Goal: Task Accomplishment & Management: Use online tool/utility

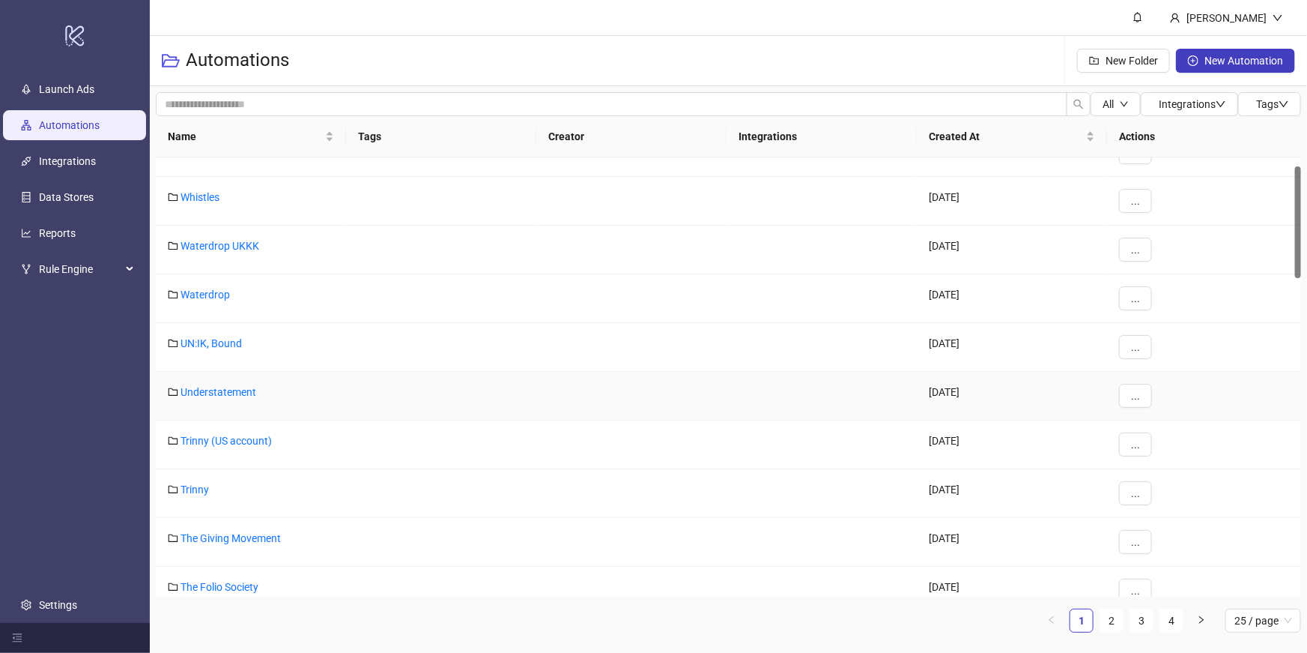
scroll to position [37, 0]
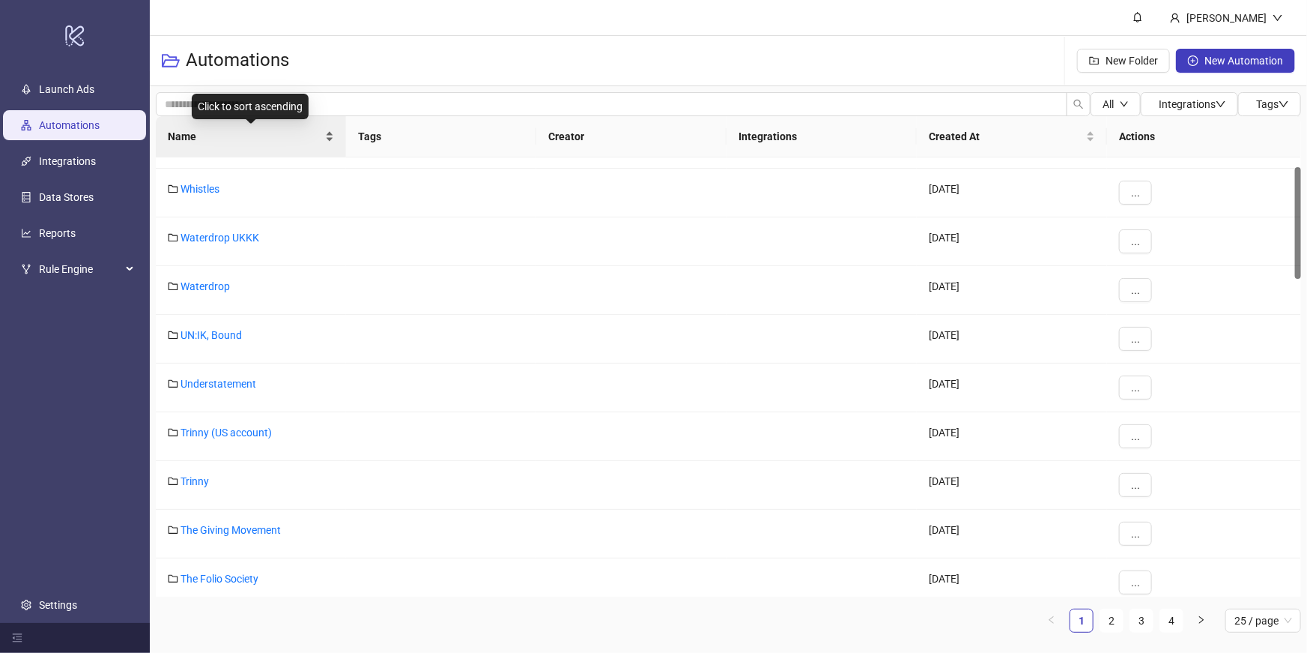
click at [318, 133] on span "Name" at bounding box center [245, 136] width 154 height 16
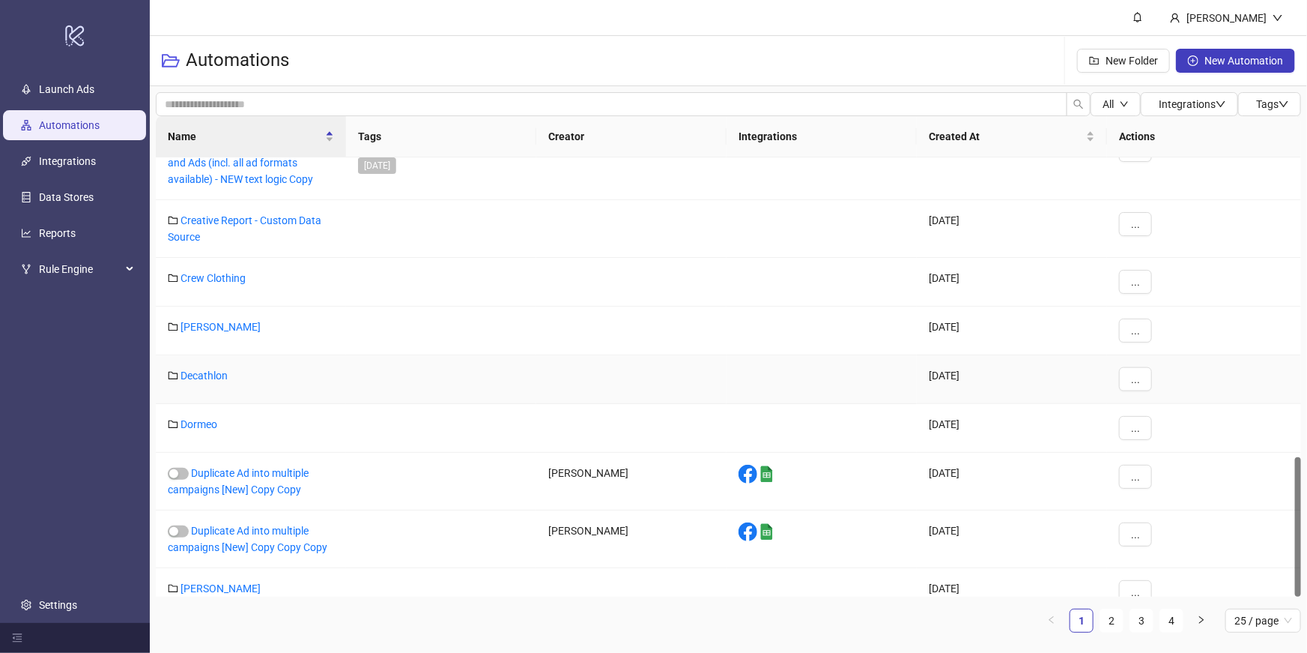
scroll to position [943, 0]
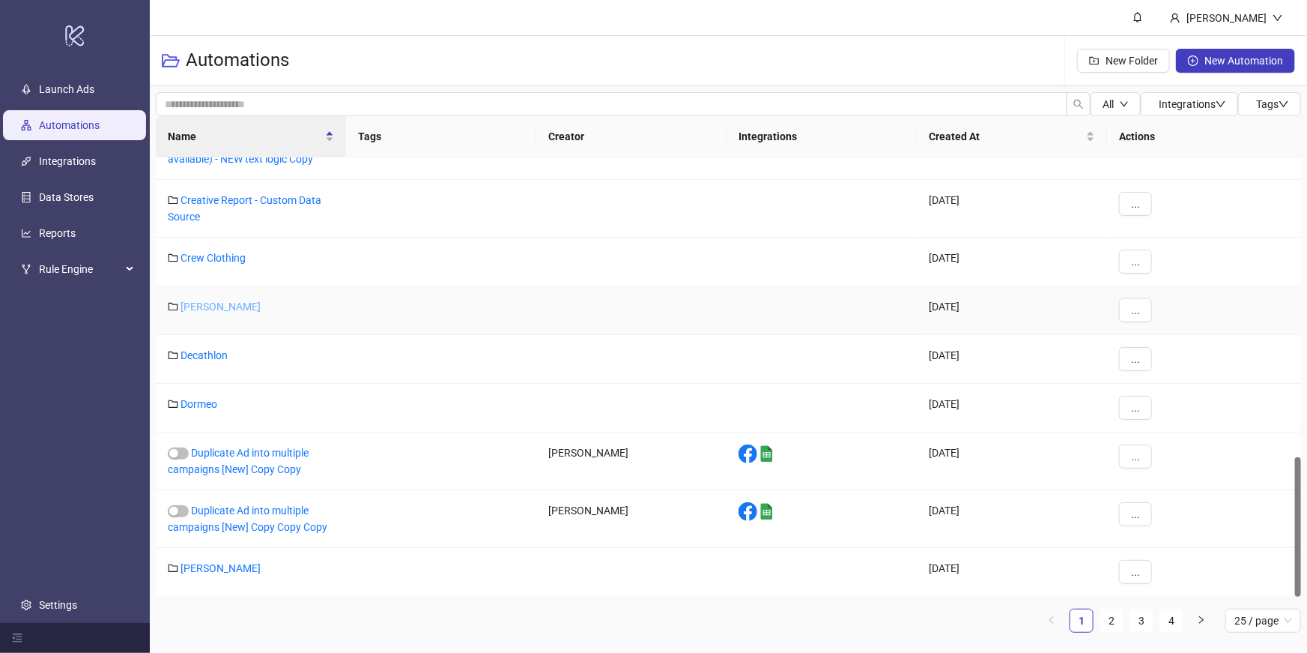
click at [250, 303] on link "[PERSON_NAME]" at bounding box center [221, 306] width 80 height 12
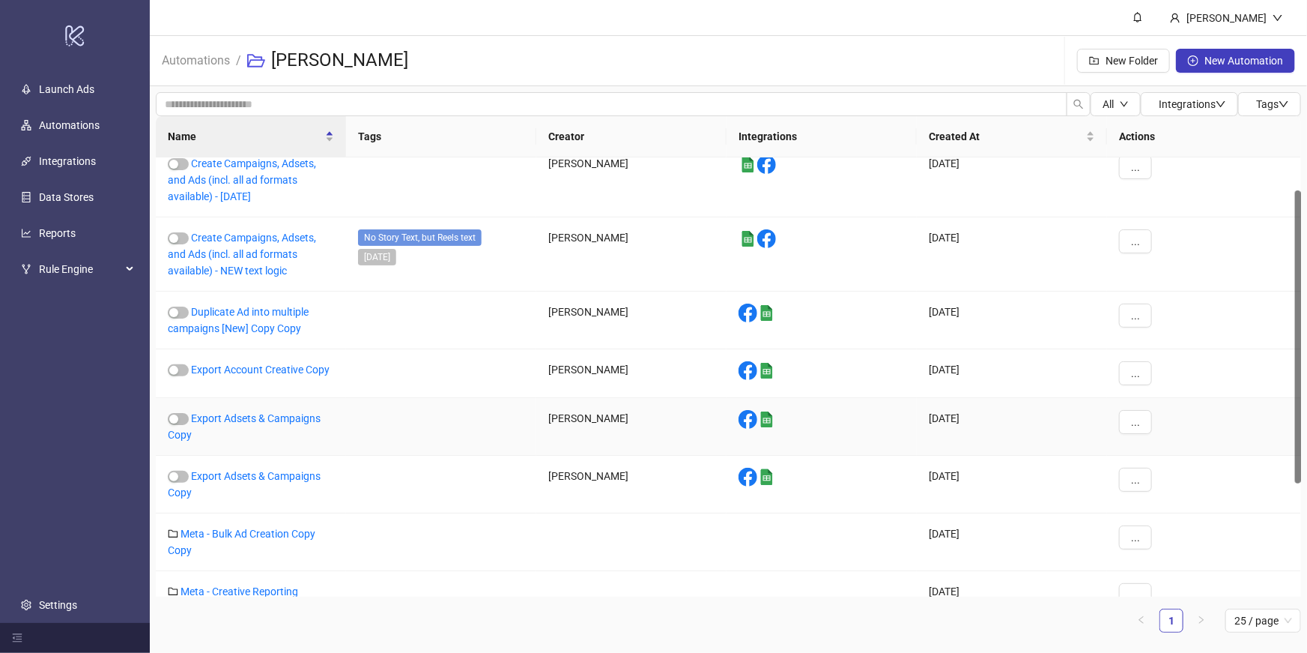
scroll to position [217, 0]
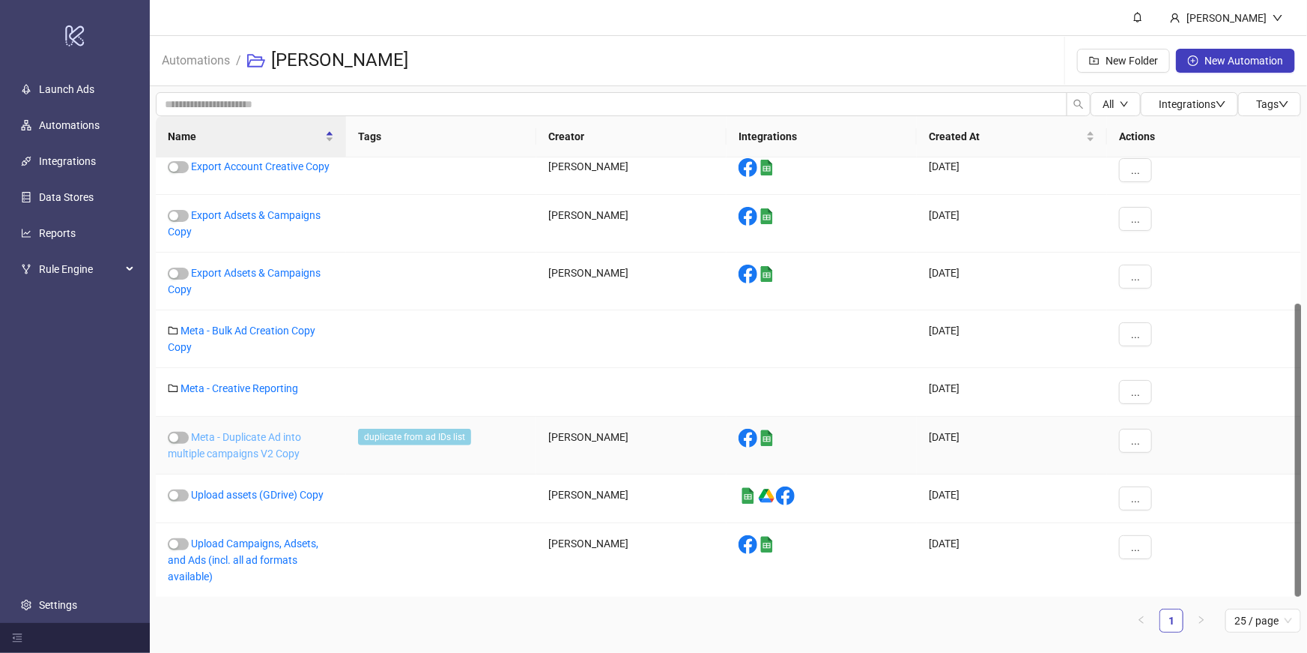
click at [228, 441] on link "Meta - Duplicate Ad into multiple campaigns V2 Copy" at bounding box center [234, 445] width 133 height 28
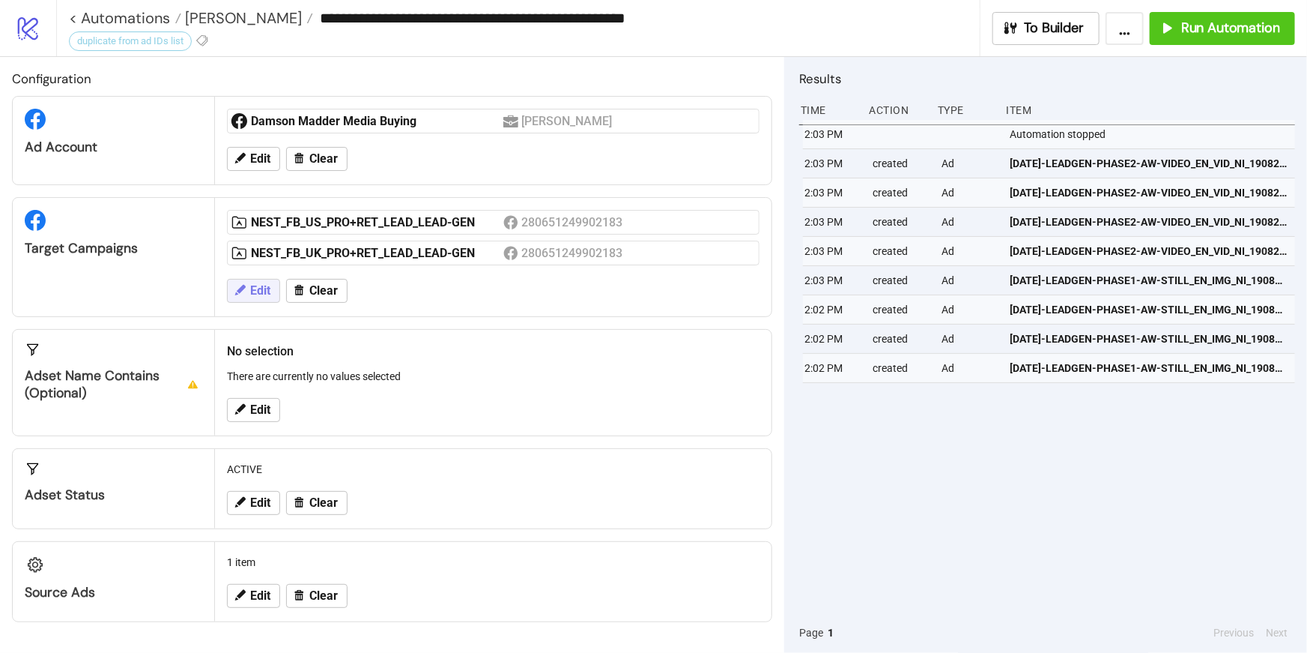
click at [268, 297] on span "Edit" at bounding box center [260, 290] width 20 height 13
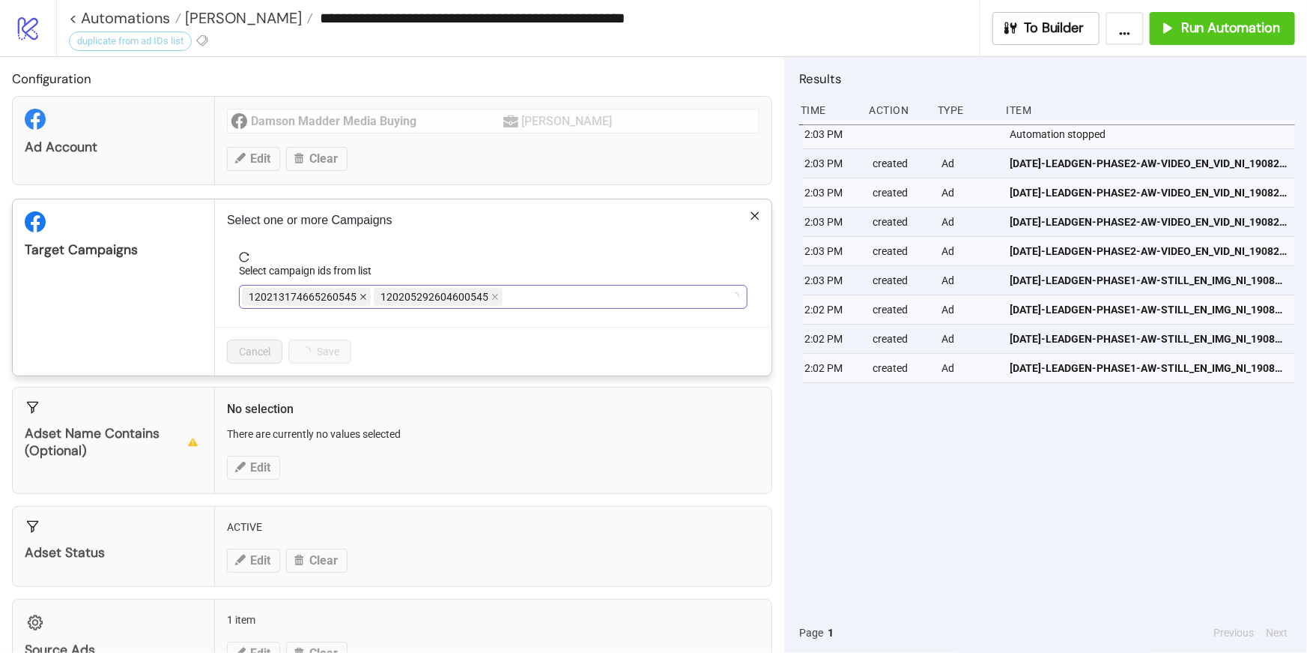
click at [360, 294] on icon "close" at bounding box center [363, 296] width 7 height 7
click at [449, 296] on icon "close" at bounding box center [449, 297] width 6 height 6
click at [449, 296] on icon "close" at bounding box center [449, 296] width 7 height 7
click at [449, 296] on div at bounding box center [485, 296] width 487 height 21
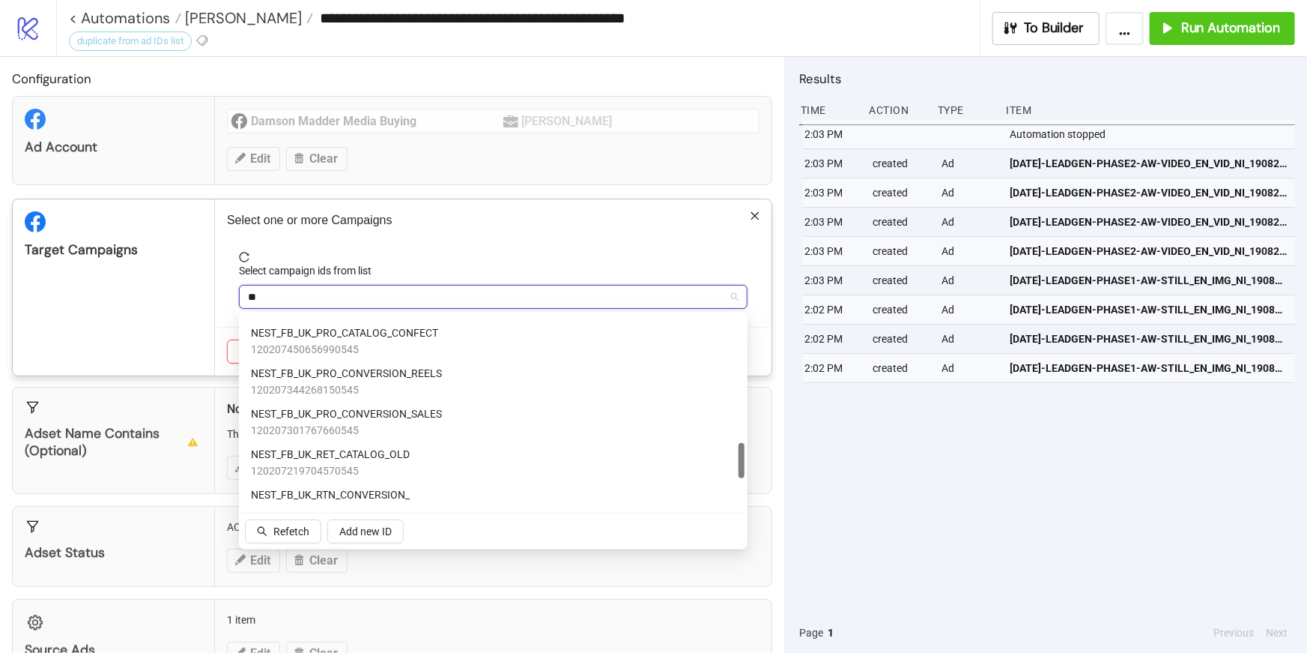
scroll to position [682, 0]
type input "*"
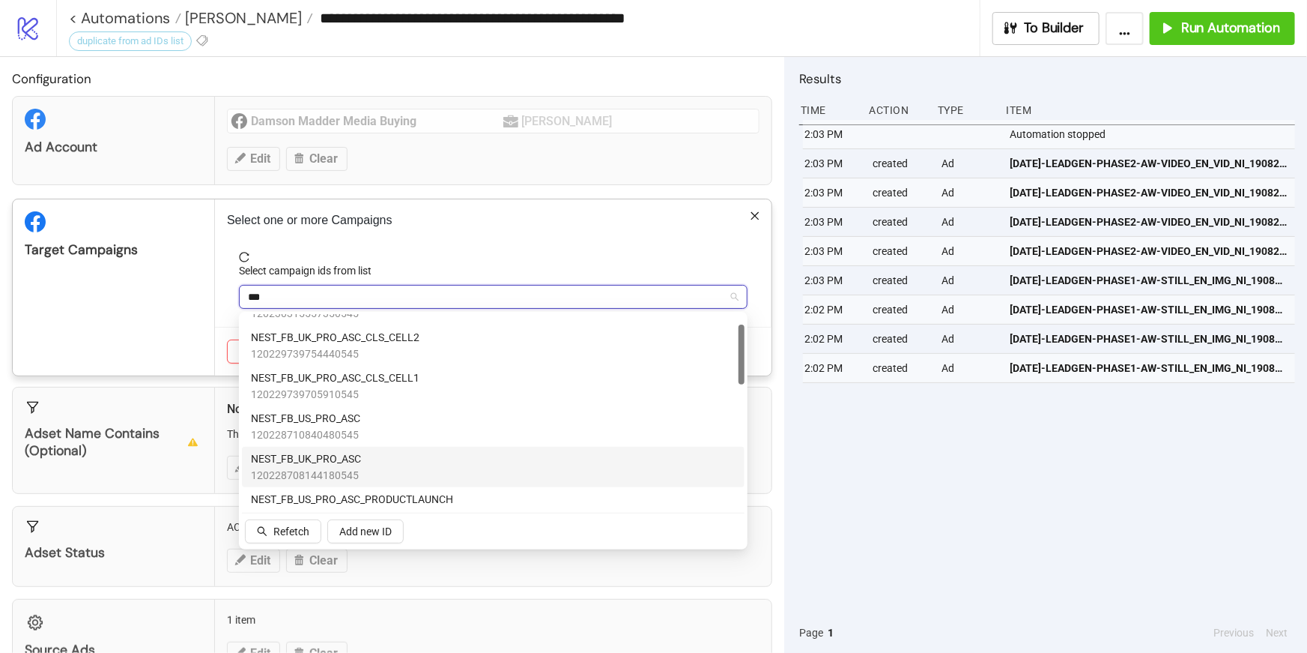
click at [387, 459] on div "NEST_FB_UK_PRO_ASC 120228708144180545" at bounding box center [493, 466] width 485 height 33
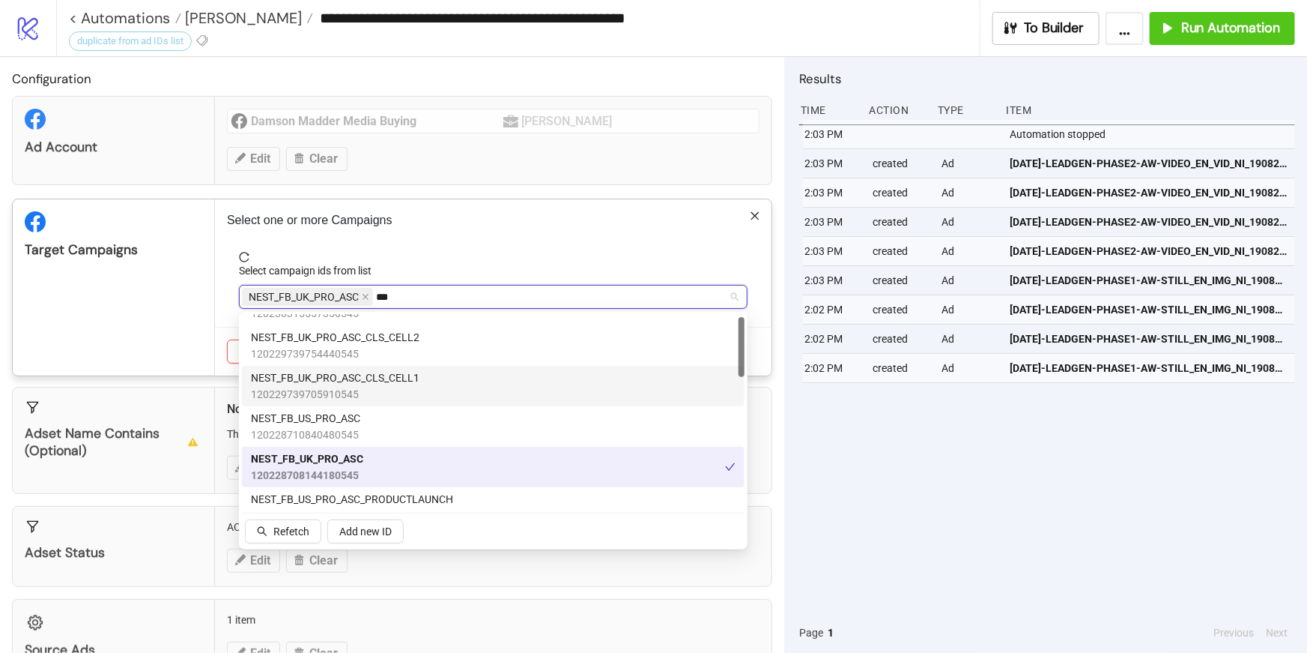
scroll to position [0, 0]
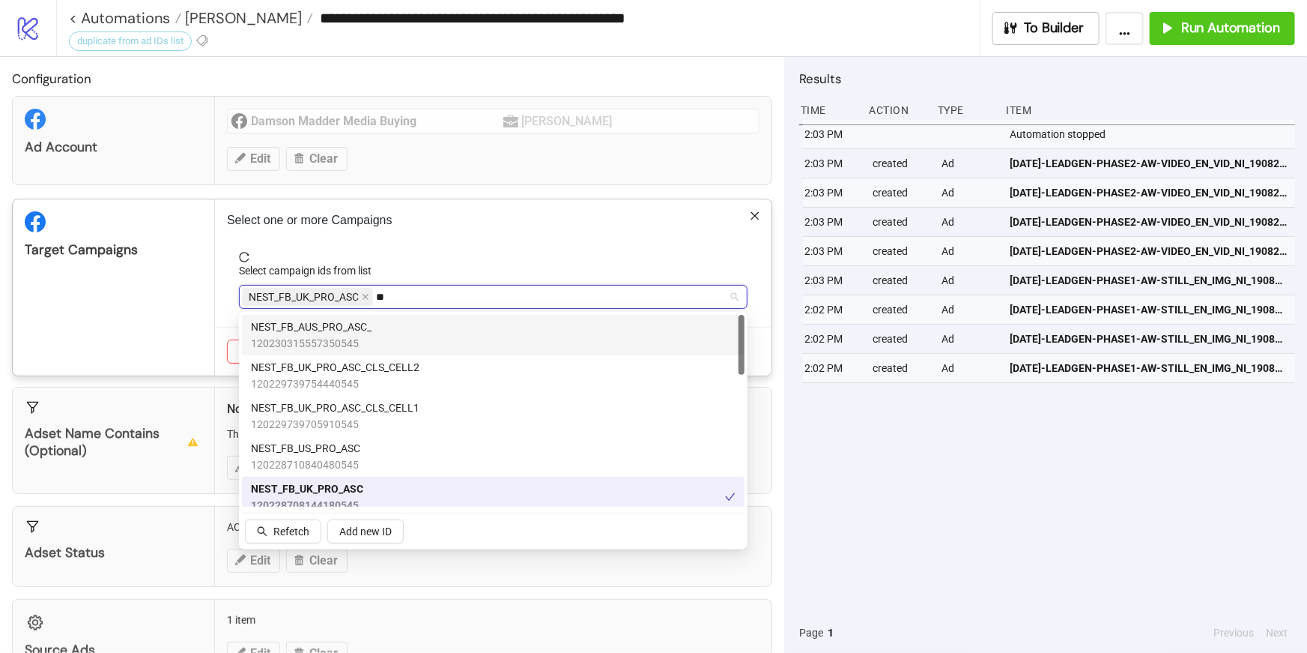
type input "*"
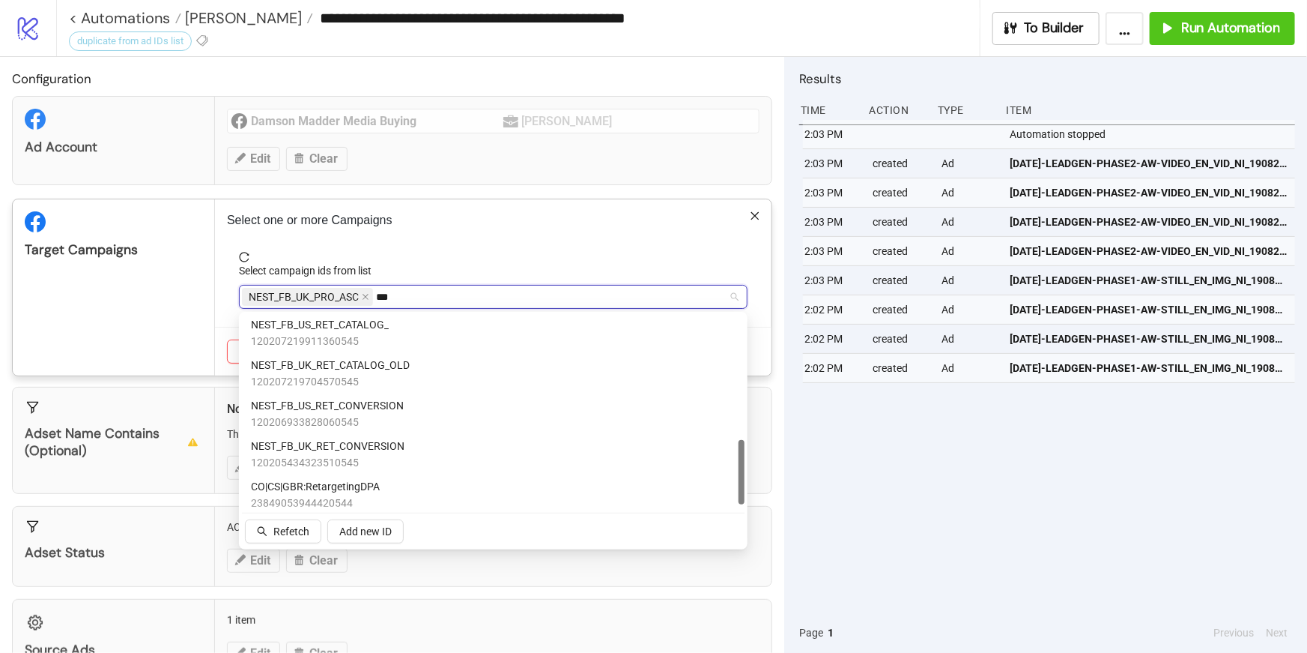
scroll to position [375, 0]
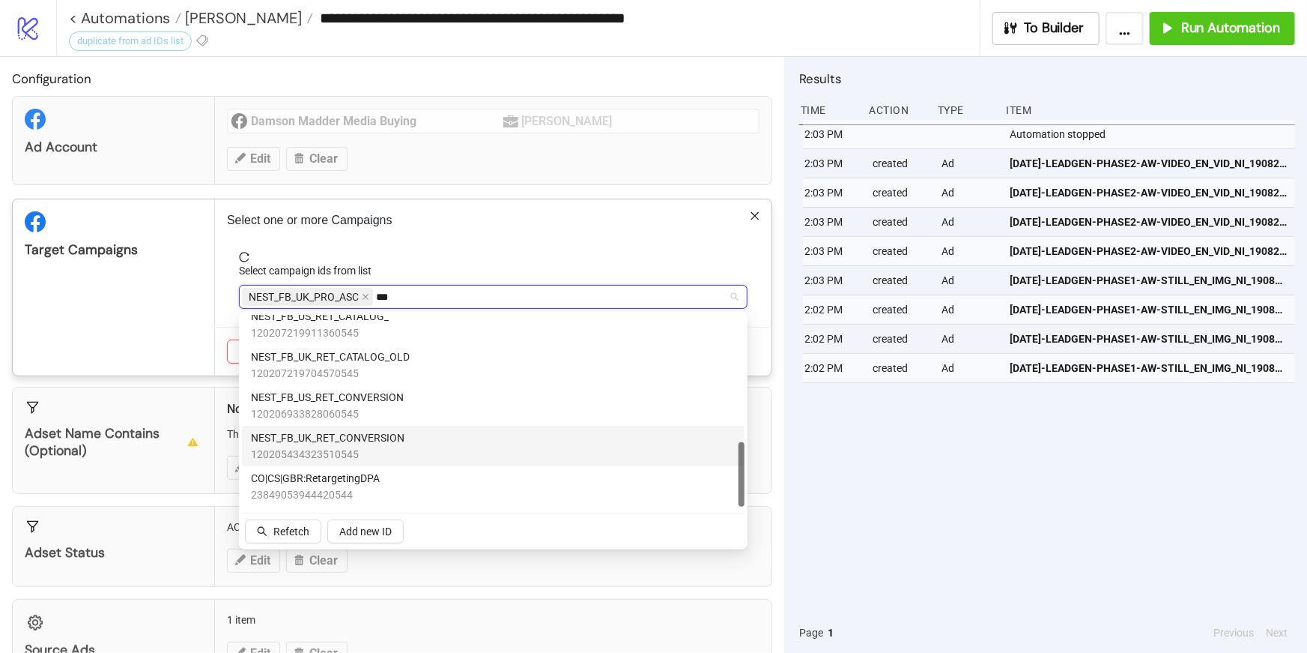
click at [392, 444] on span "NEST_FB_UK_RET_CONVERSION" at bounding box center [328, 437] width 154 height 16
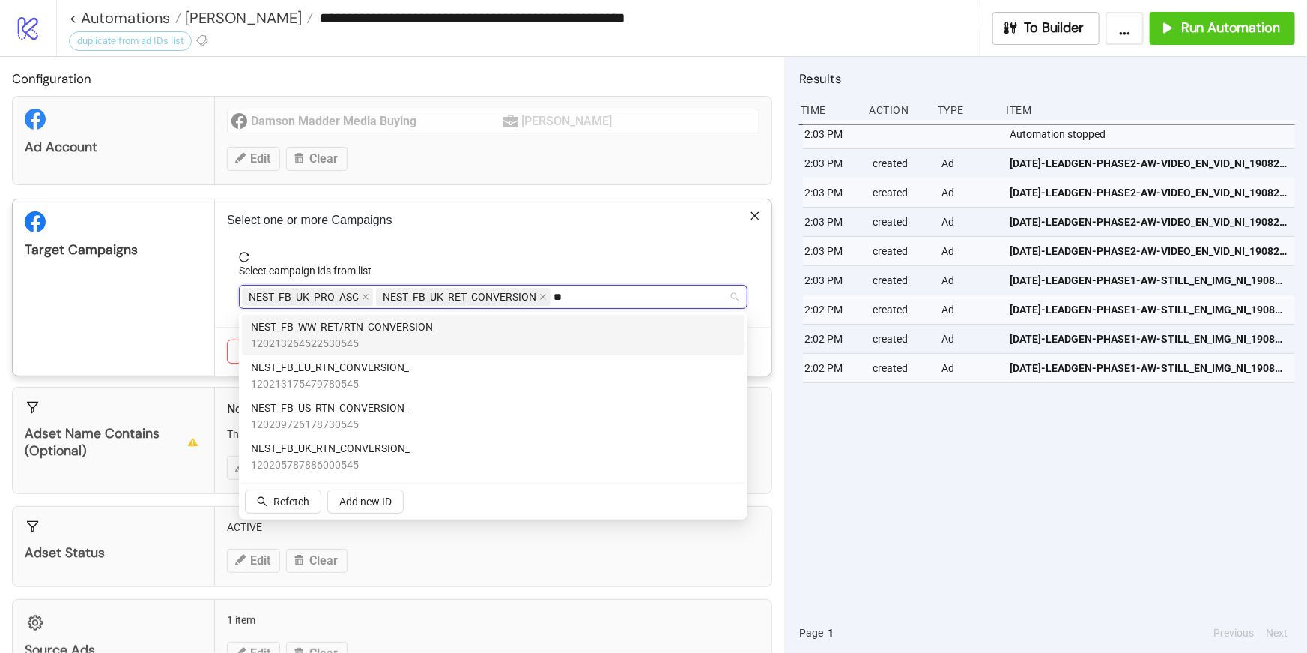
scroll to position [0, 0]
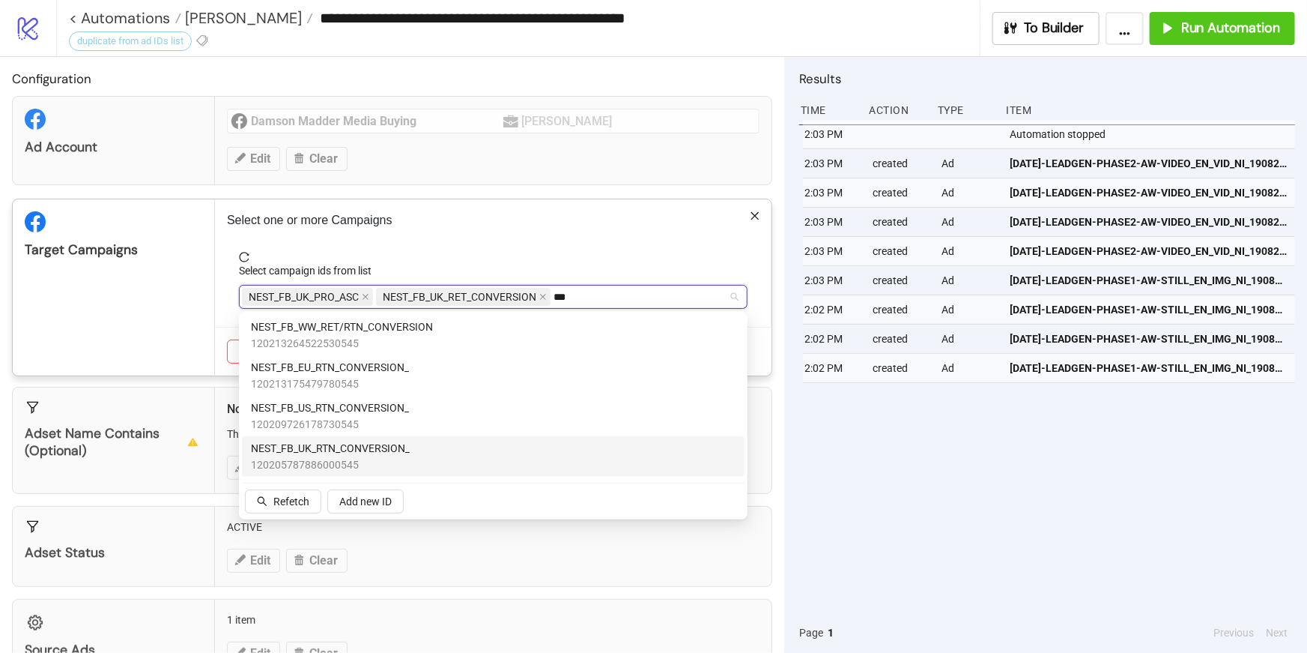
click at [407, 454] on span "NEST_FB_UK_RTN_CONVERSION_" at bounding box center [330, 448] width 159 height 16
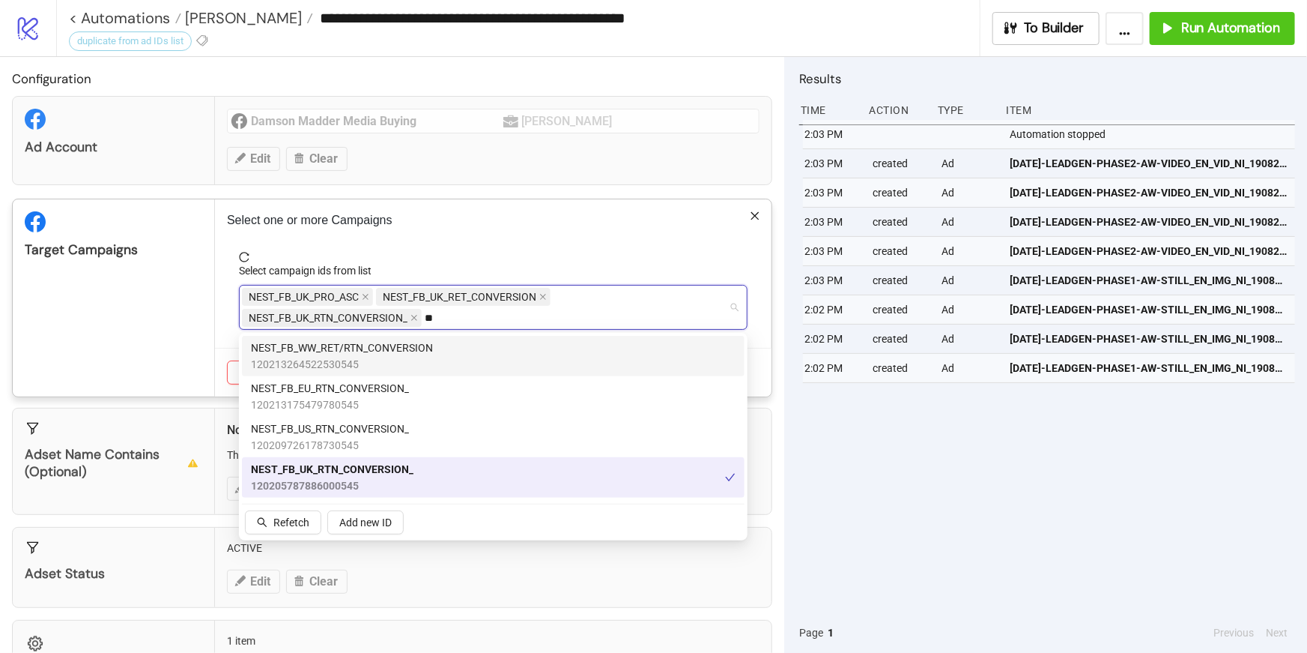
type input "*"
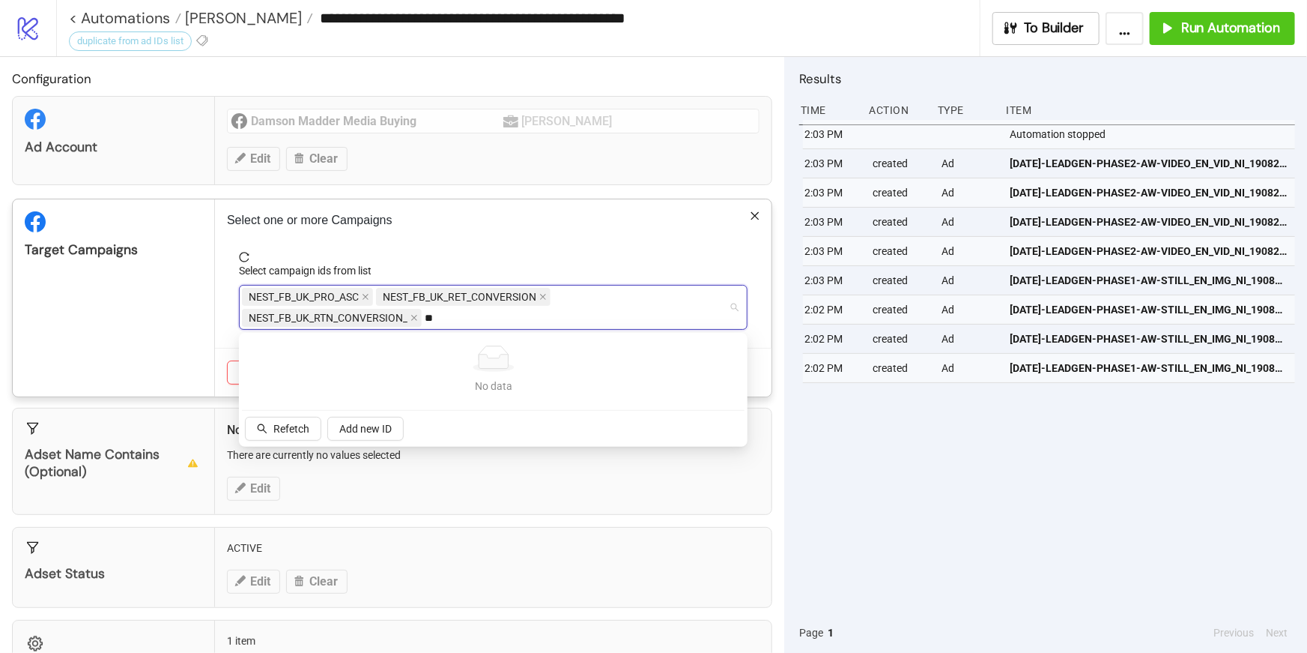
type input "*"
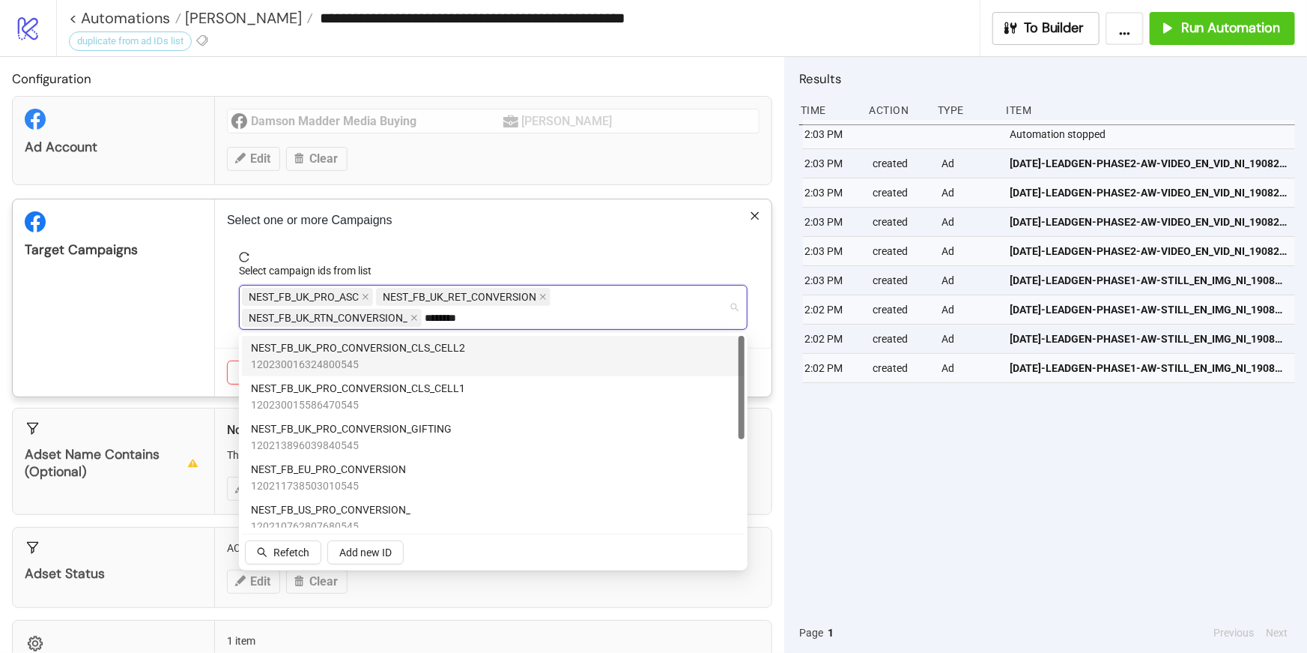
type input "*********"
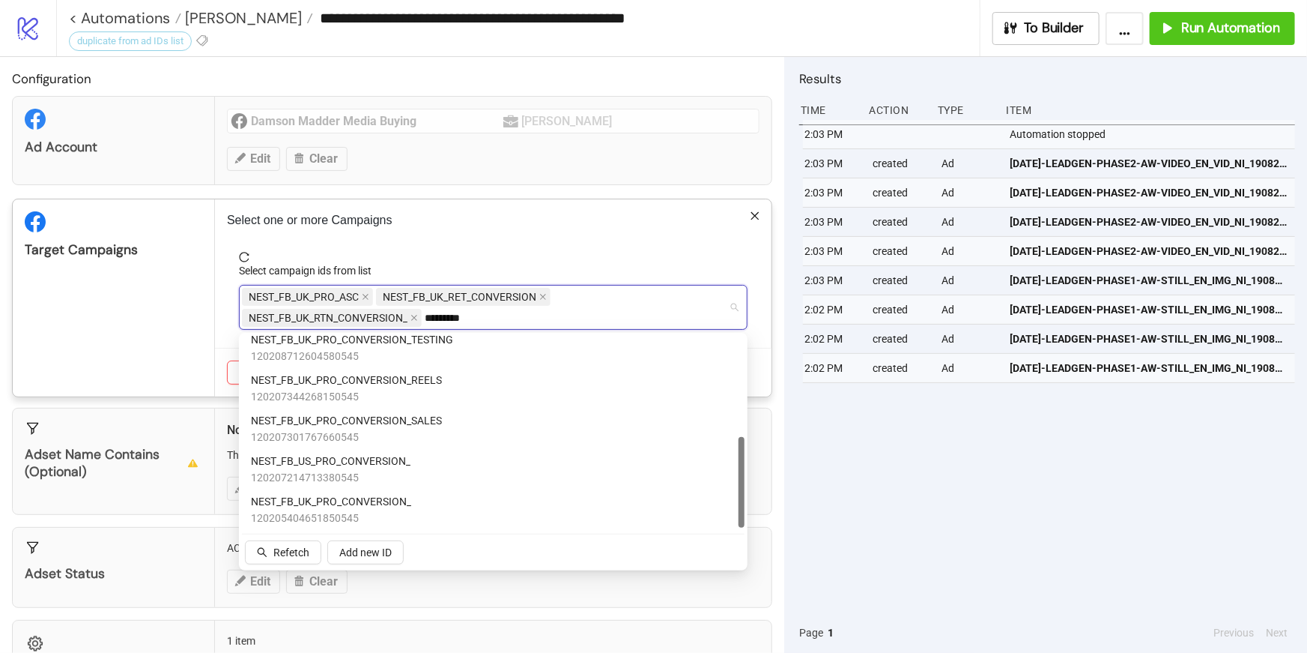
scroll to position [212, 0]
click at [395, 498] on span "NEST_FB_UK_PRO_CONVERSION_" at bounding box center [331, 499] width 160 height 16
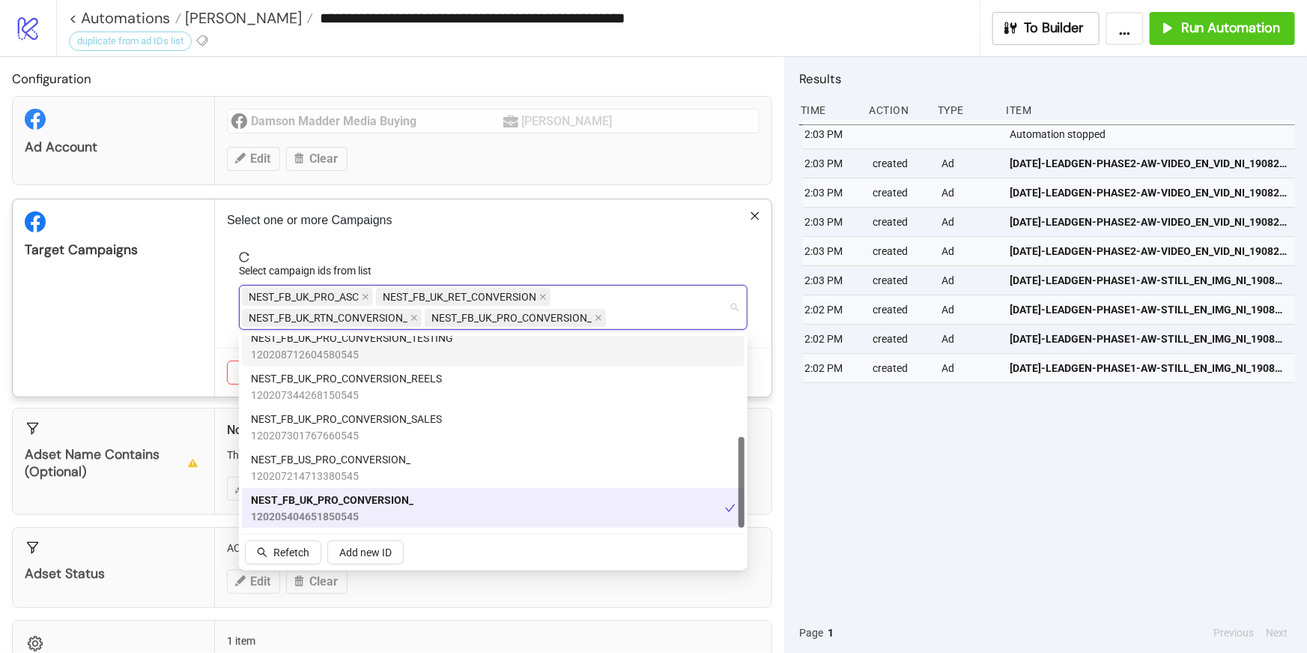
click at [639, 246] on div "Select one or more Campaigns Select campaign ids from list NEST_FB_UK_PRO_ASC N…" at bounding box center [493, 297] width 557 height 197
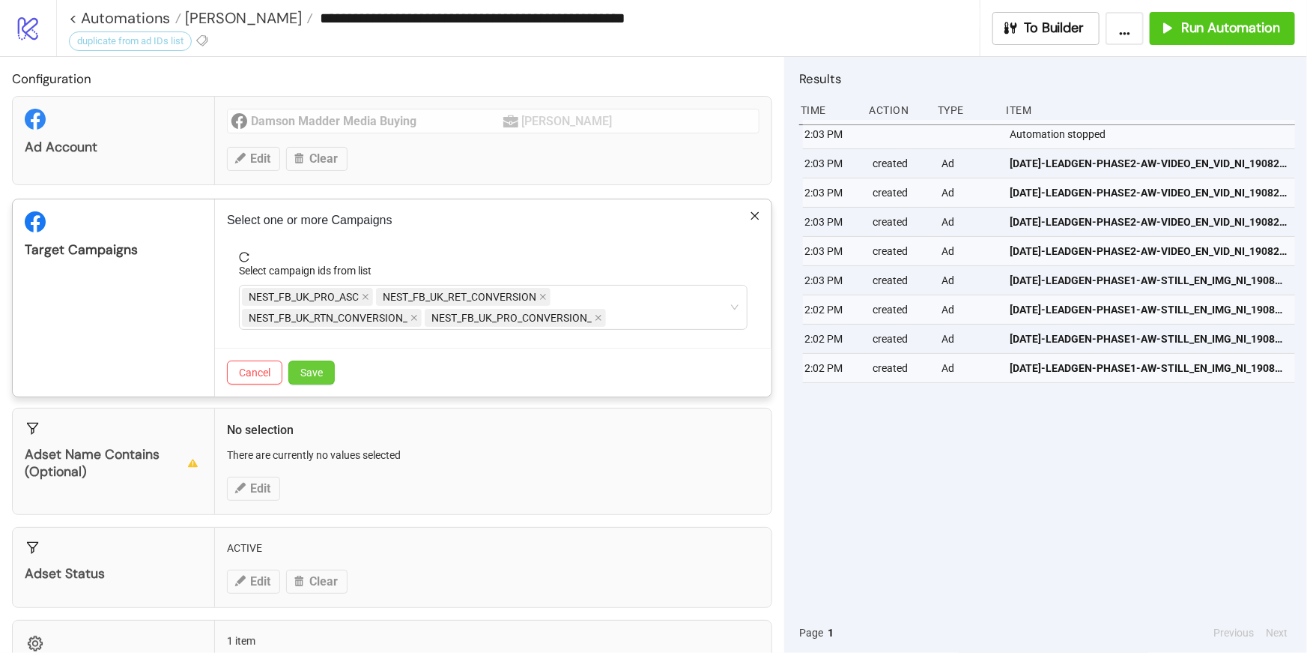
click at [307, 366] on span "Save" at bounding box center [311, 372] width 22 height 12
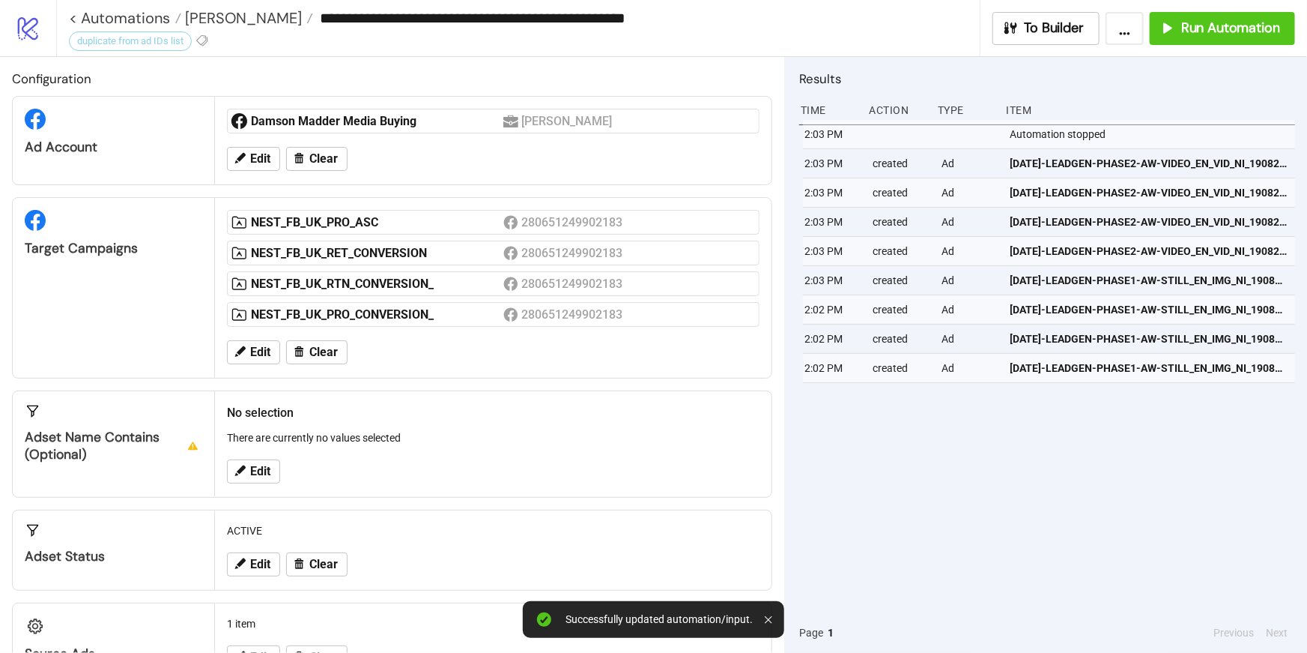
scroll to position [52, 0]
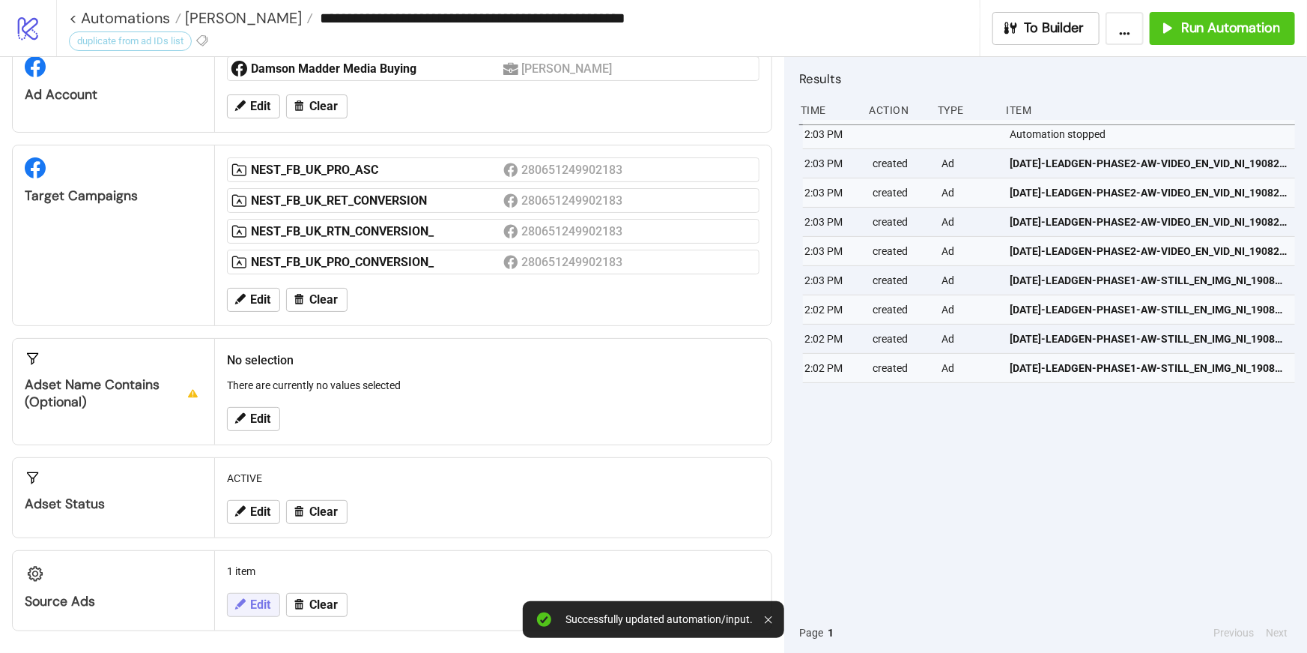
click at [263, 602] on span "Edit" at bounding box center [260, 604] width 20 height 13
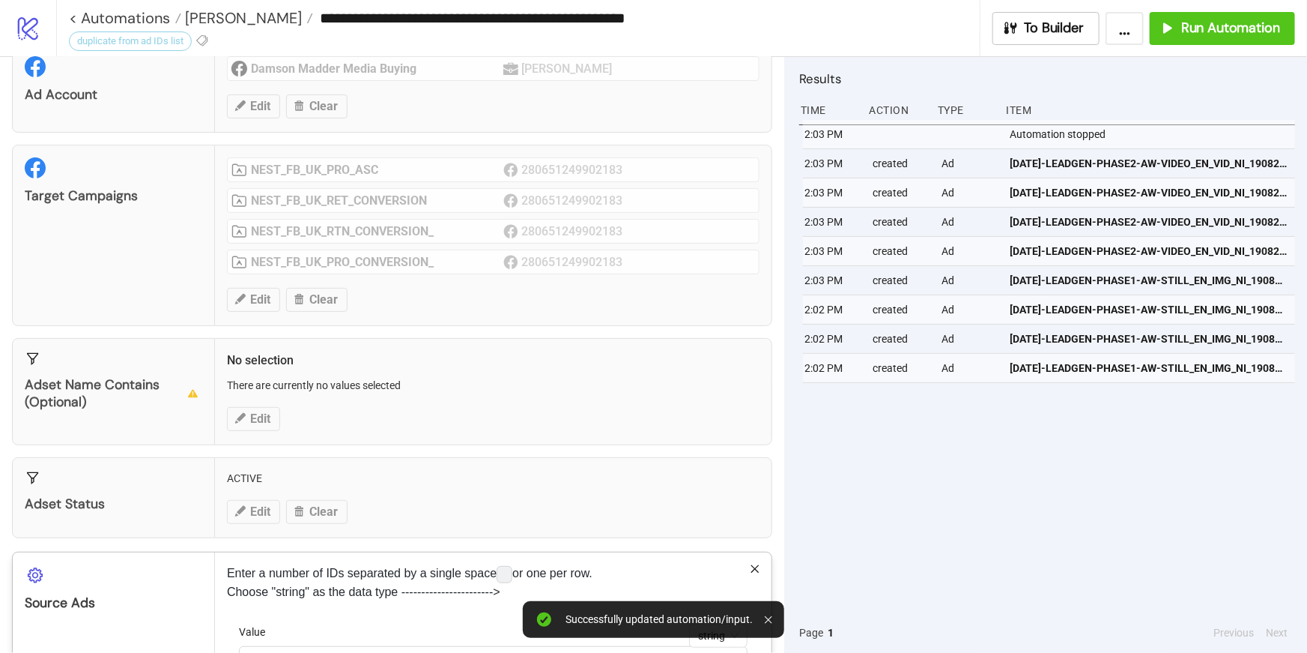
scroll to position [172, 0]
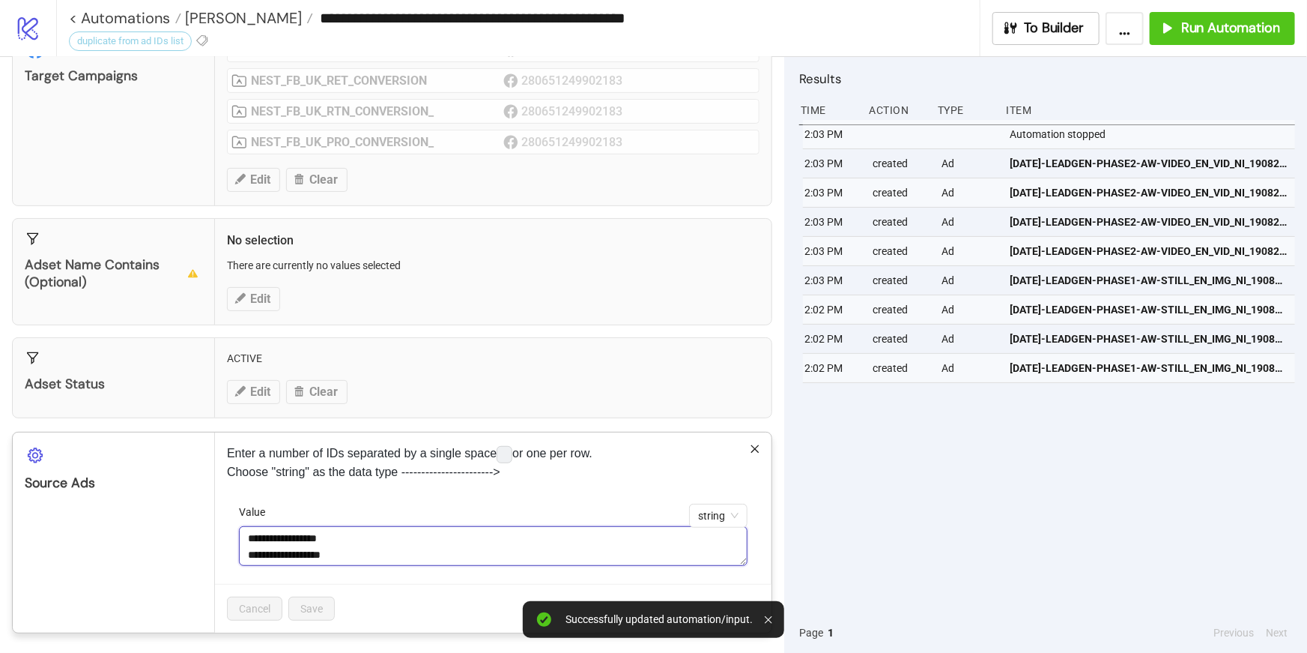
click at [387, 542] on textarea "**********" at bounding box center [493, 546] width 509 height 40
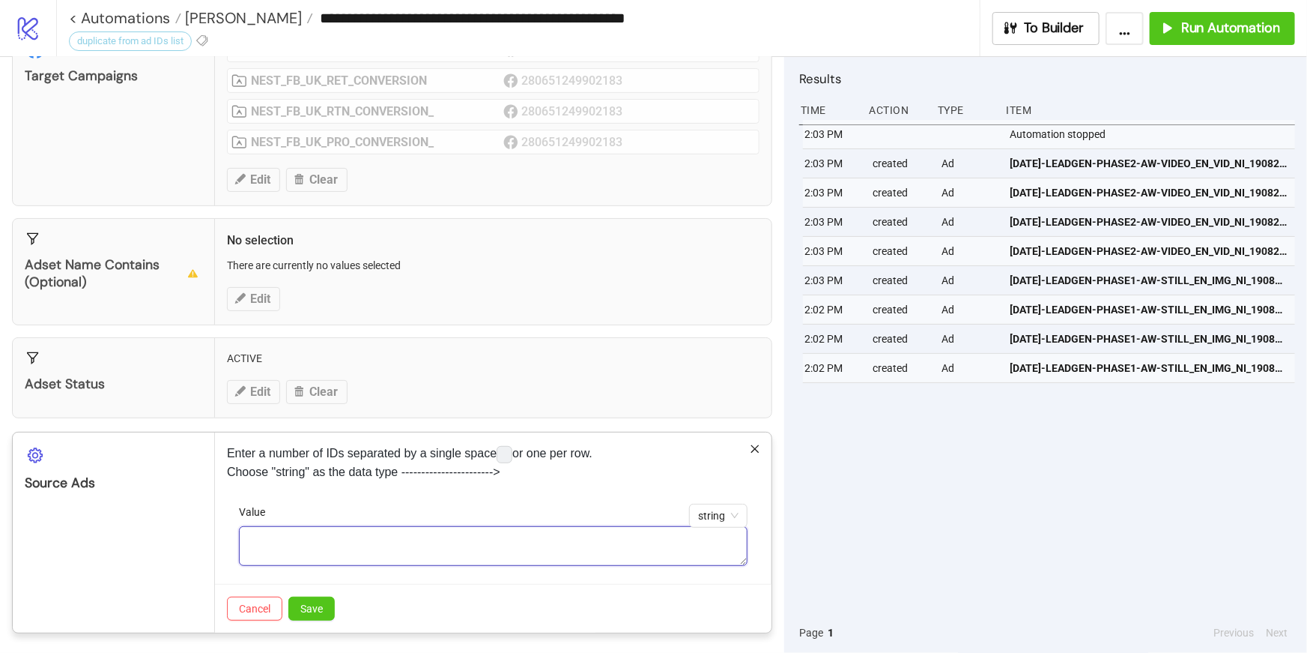
paste textarea "**********"
type textarea "**********"
click at [312, 610] on span "Save" at bounding box center [311, 608] width 22 height 12
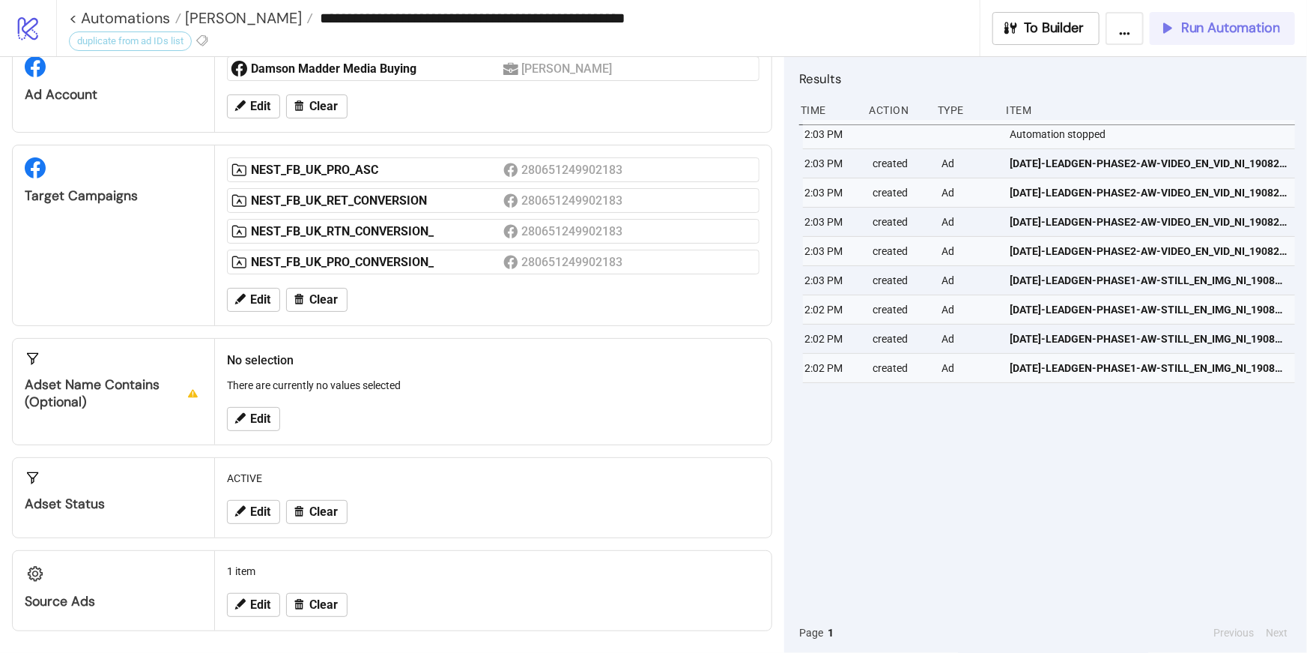
click at [1263, 26] on span "Run Automation" at bounding box center [1230, 27] width 99 height 17
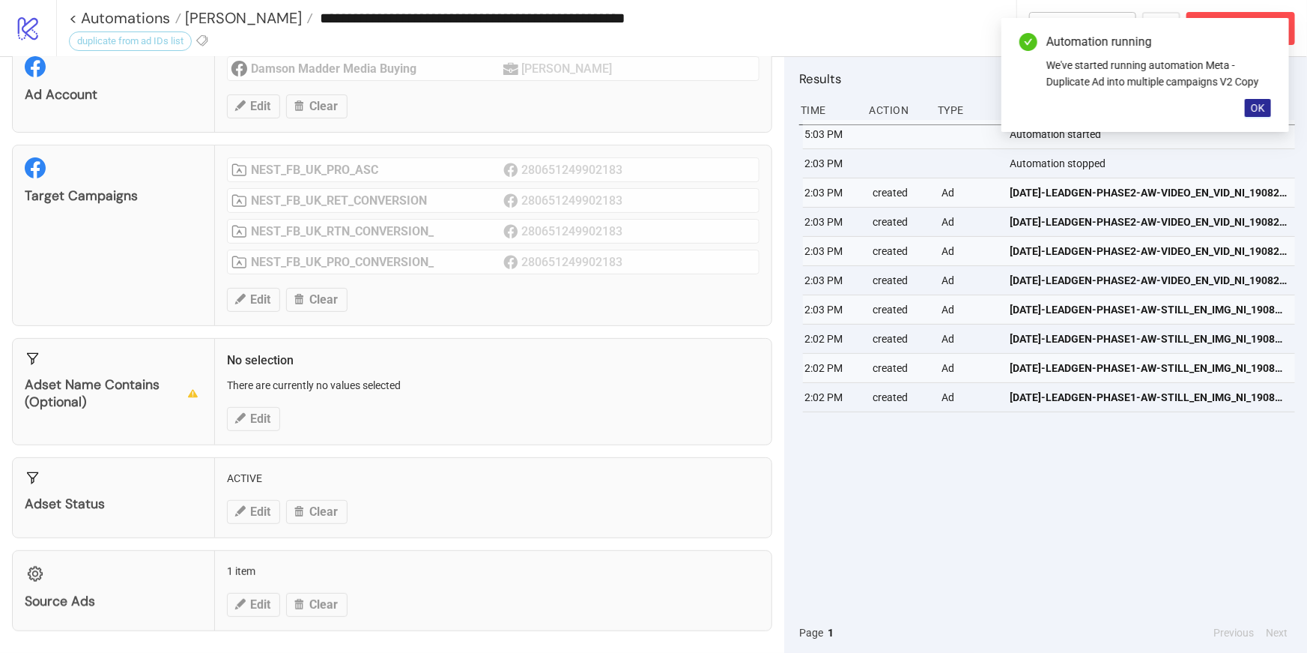
click at [1259, 105] on span "OK" at bounding box center [1258, 108] width 14 height 12
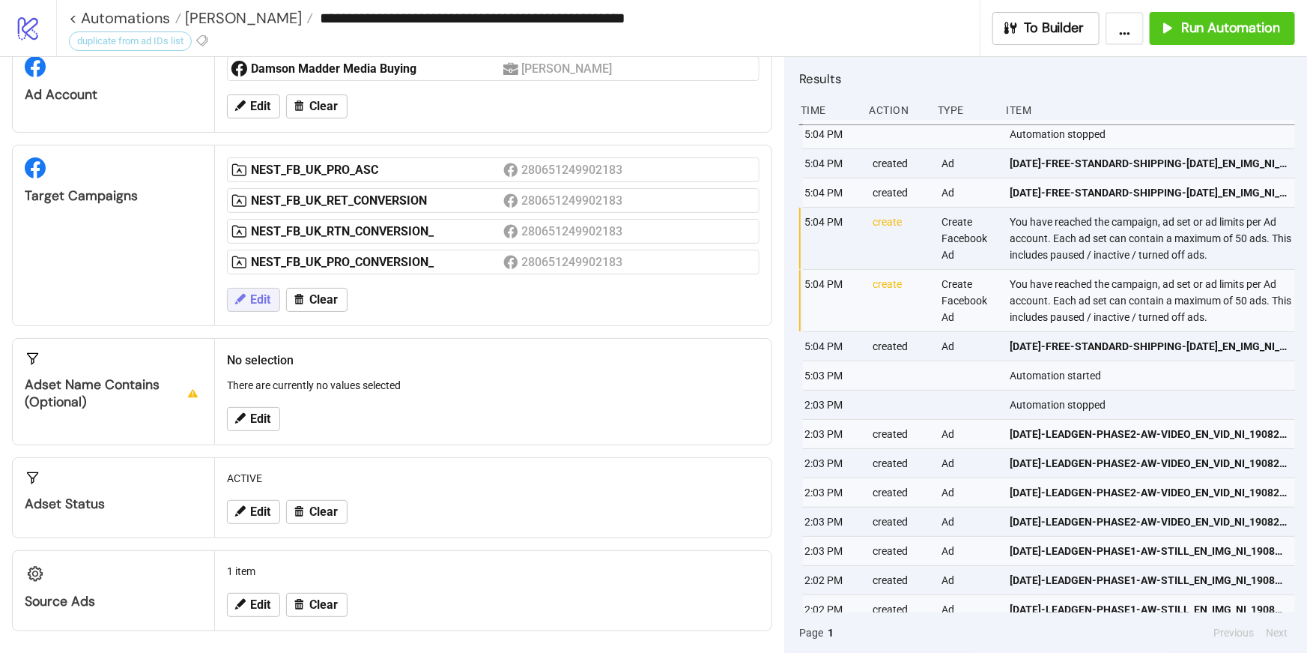
click at [262, 296] on span "Edit" at bounding box center [260, 299] width 20 height 13
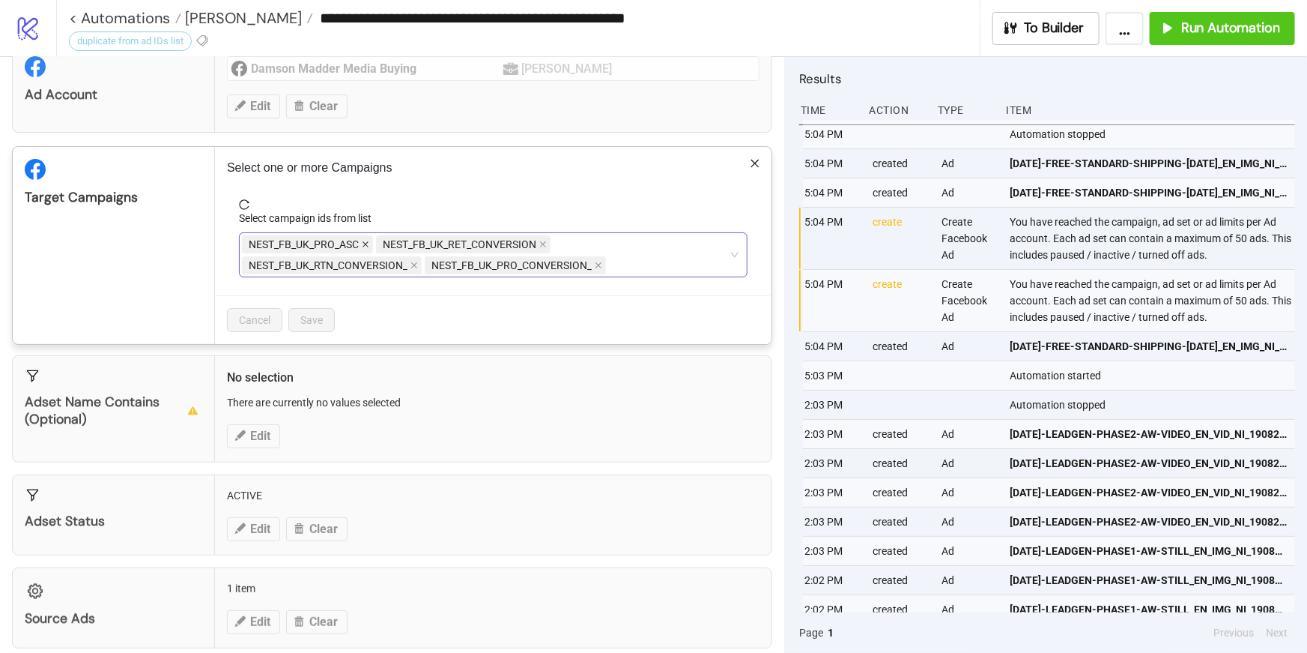
click at [366, 244] on icon "close" at bounding box center [365, 243] width 7 height 7
click at [414, 264] on icon "close" at bounding box center [416, 266] width 6 height 6
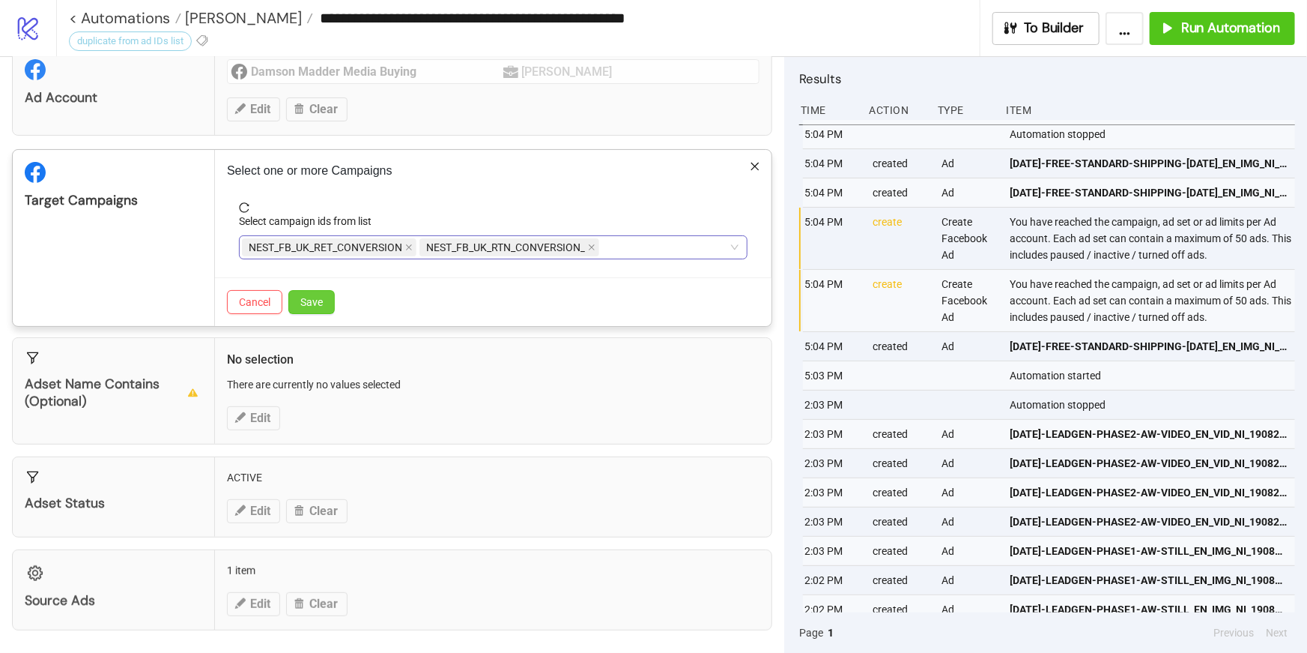
click at [315, 296] on span "Save" at bounding box center [311, 302] width 22 height 12
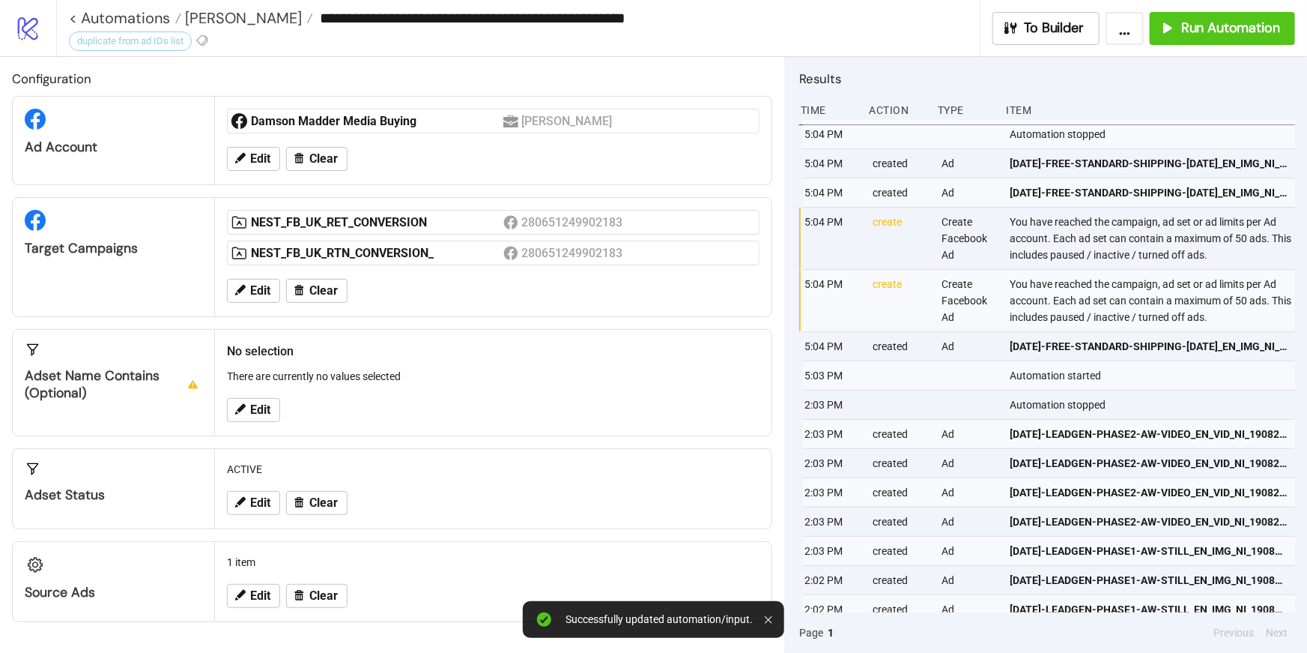
scroll to position [0, 0]
click at [258, 405] on span "Edit" at bounding box center [260, 409] width 20 height 13
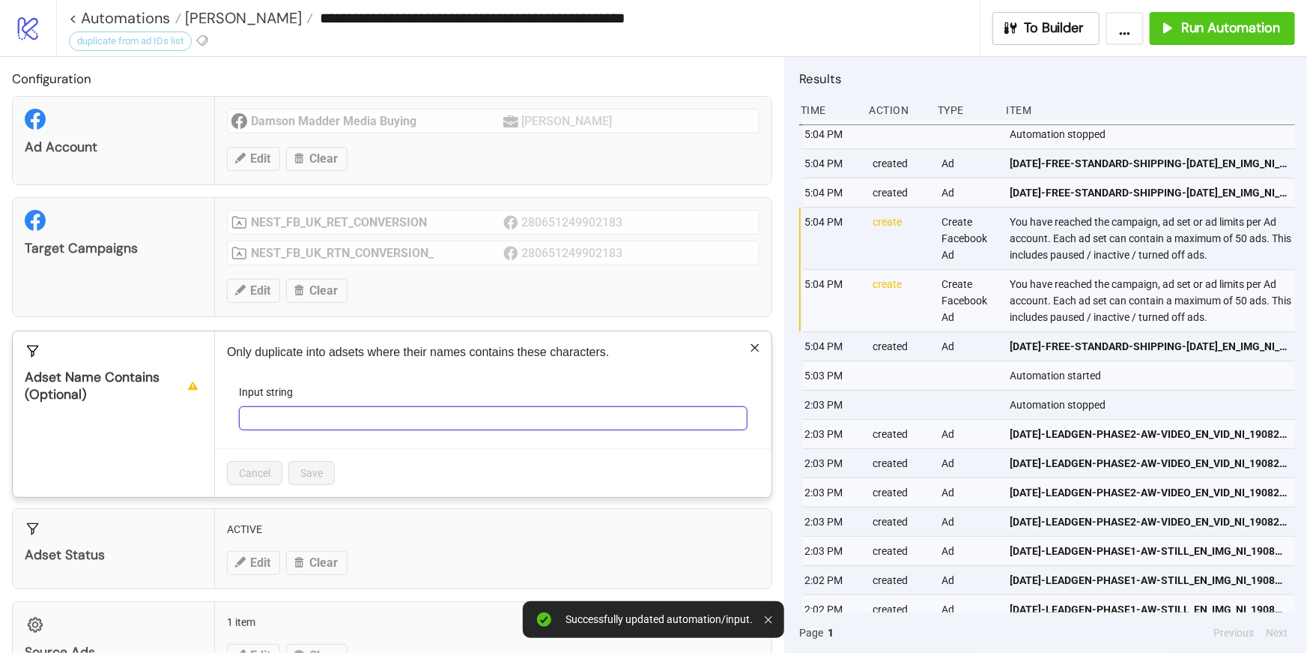
click at [266, 424] on input "Input string" at bounding box center [493, 418] width 509 height 24
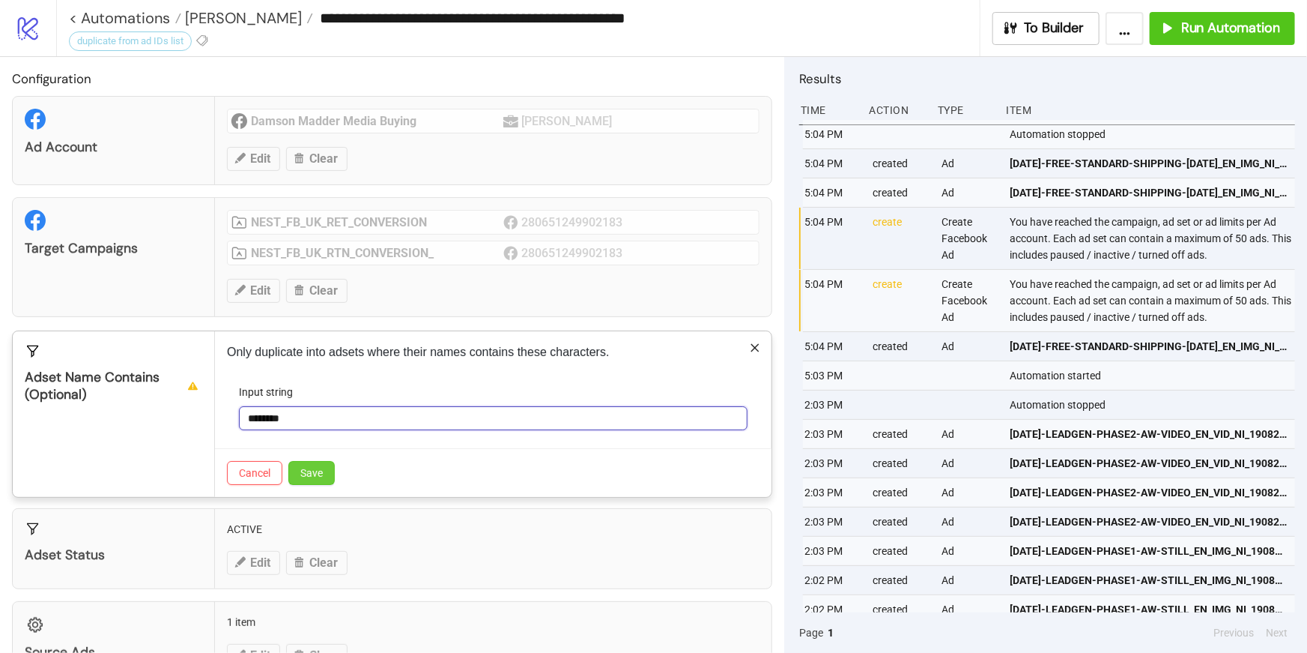
type input "********"
click at [324, 471] on button "Save" at bounding box center [311, 473] width 46 height 24
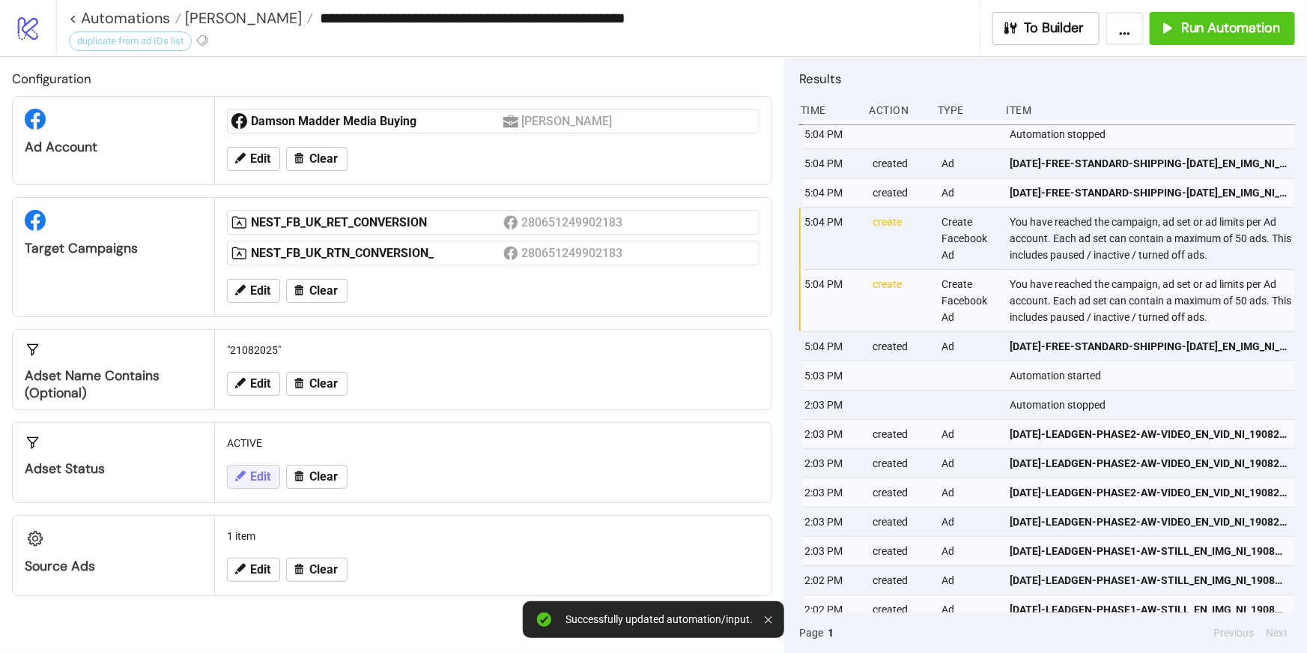
click at [270, 473] on span "Edit" at bounding box center [260, 476] width 20 height 13
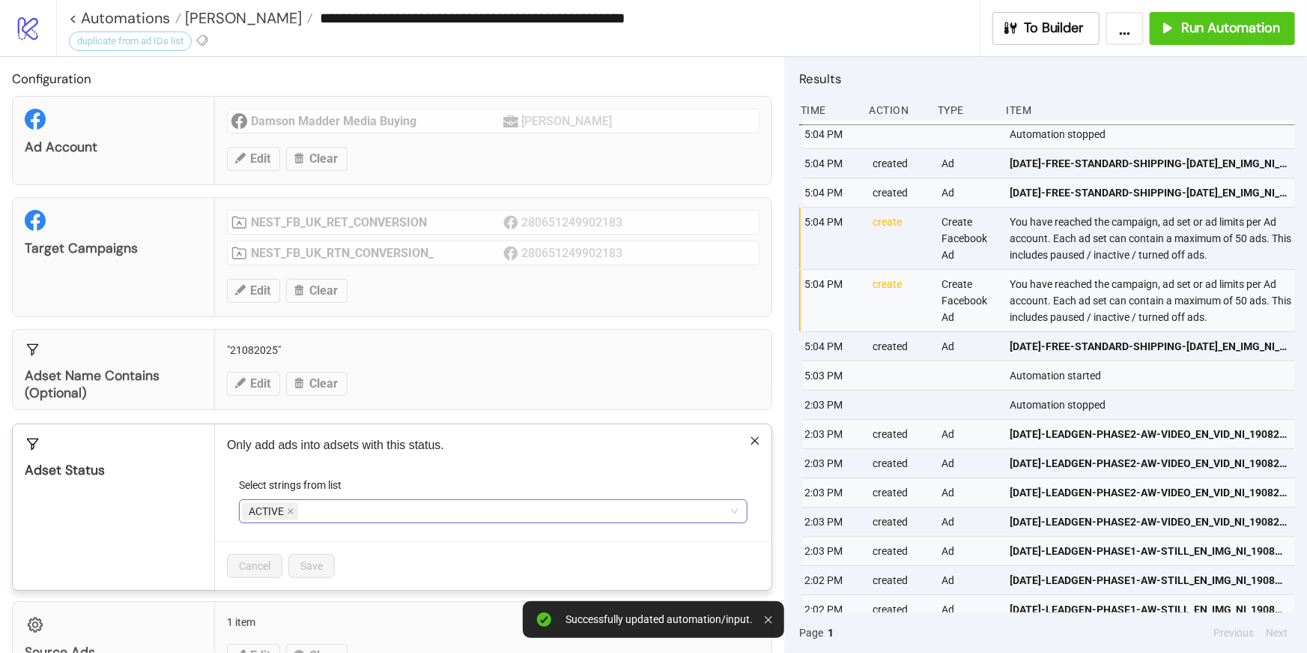
click at [290, 509] on icon "close" at bounding box center [291, 512] width 6 height 6
click at [306, 566] on span "Save" at bounding box center [311, 566] width 22 height 12
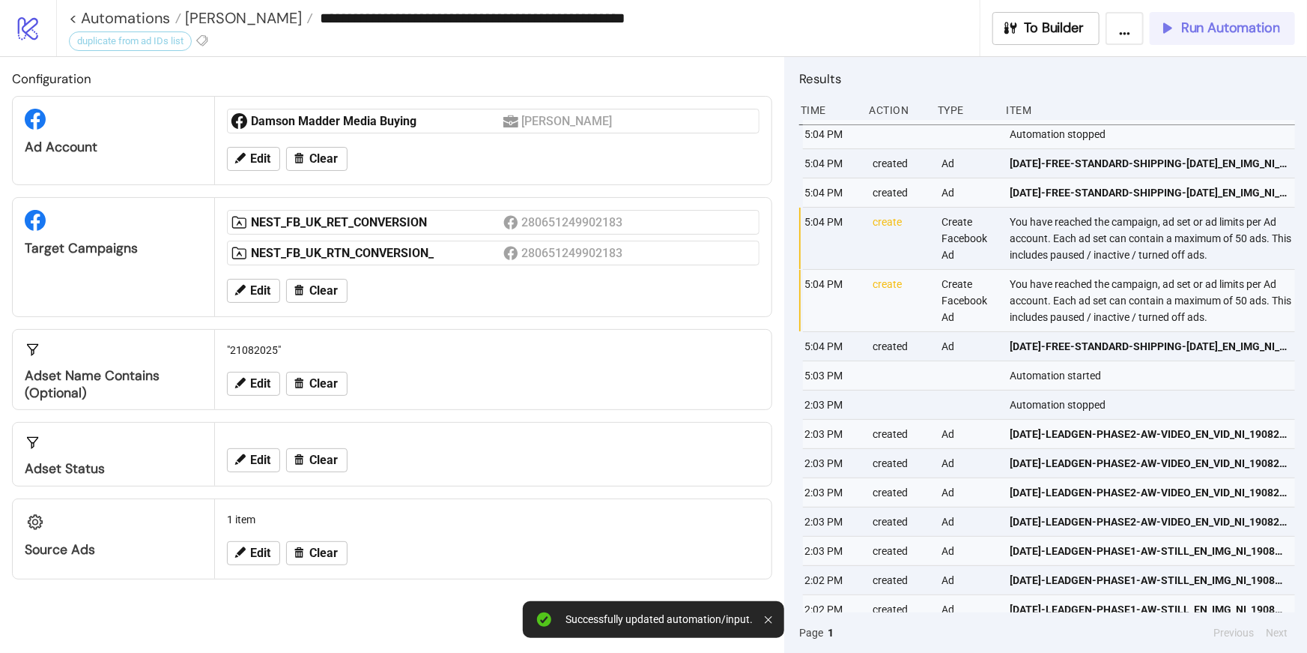
click at [1256, 28] on span "Run Automation" at bounding box center [1230, 27] width 99 height 17
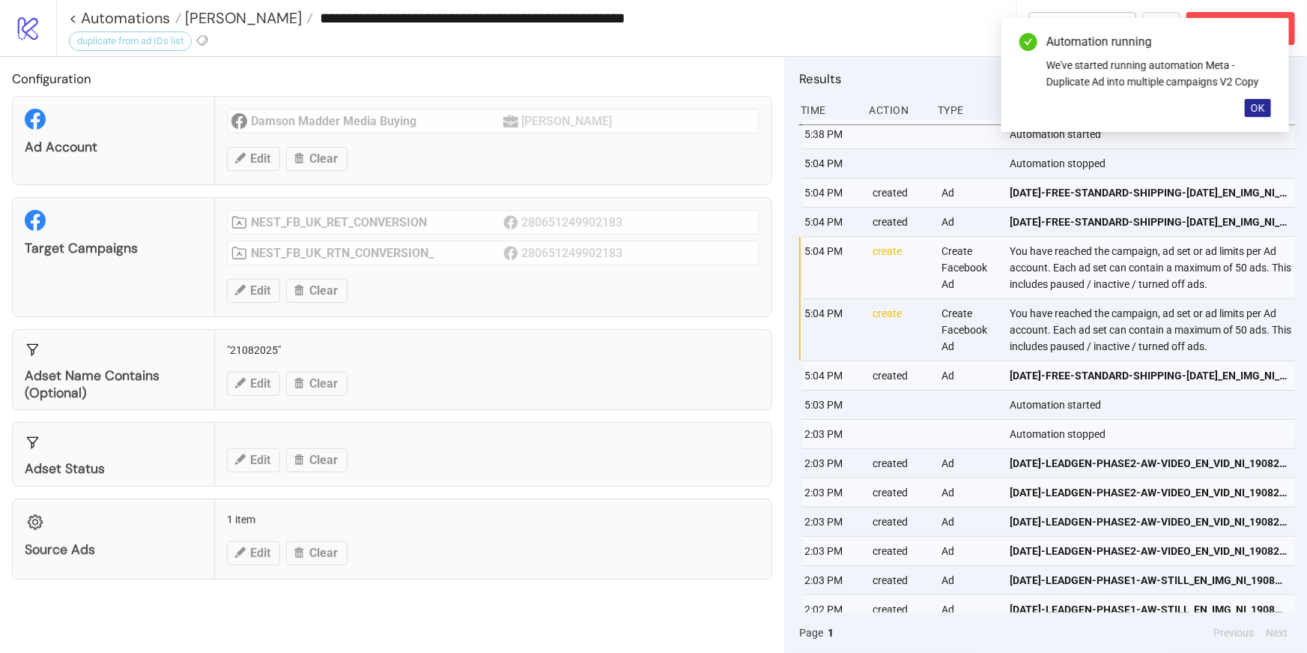
click at [1261, 109] on span "OK" at bounding box center [1258, 108] width 14 height 12
